Goal: Transaction & Acquisition: Subscribe to service/newsletter

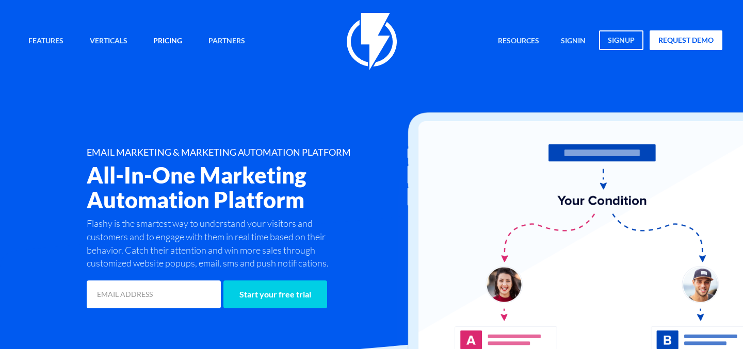
click at [165, 38] on link "Pricing" at bounding box center [168, 41] width 44 height 22
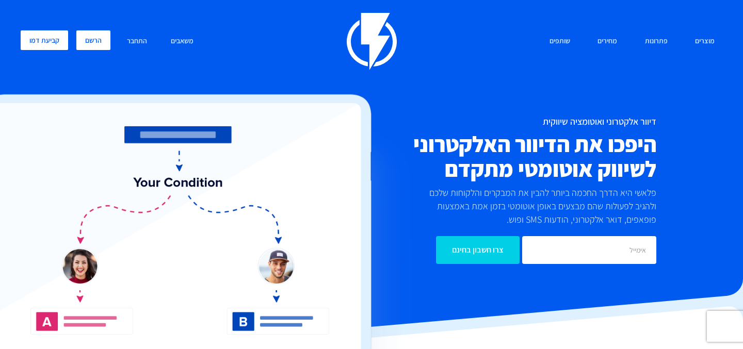
click at [95, 41] on link "הרשם" at bounding box center [93, 40] width 34 height 20
